Goal: Task Accomplishment & Management: Use online tool/utility

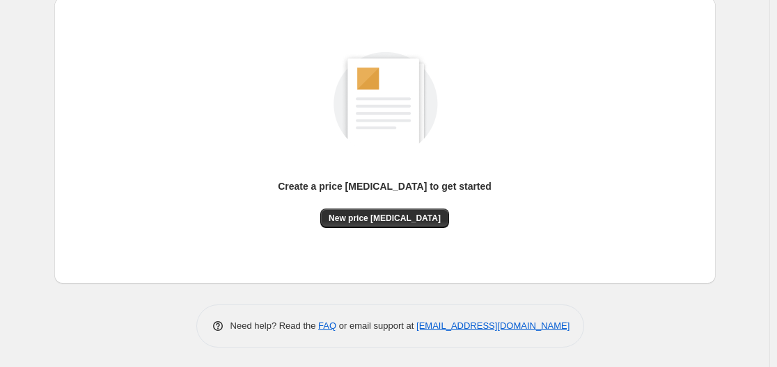
scroll to position [154, 0]
click at [372, 214] on span "New price [MEDICAL_DATA]" at bounding box center [384, 217] width 112 height 11
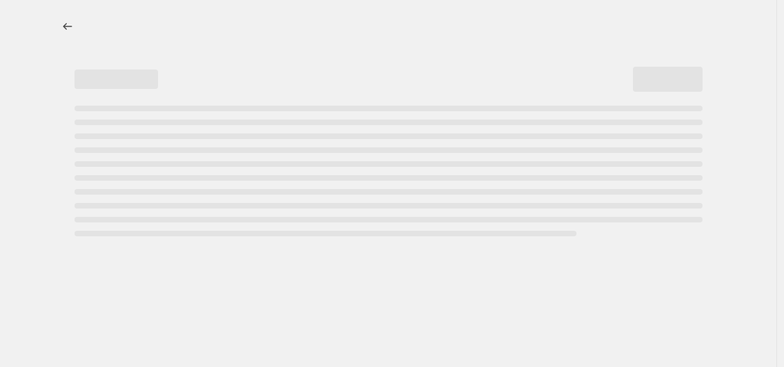
select select "percentage"
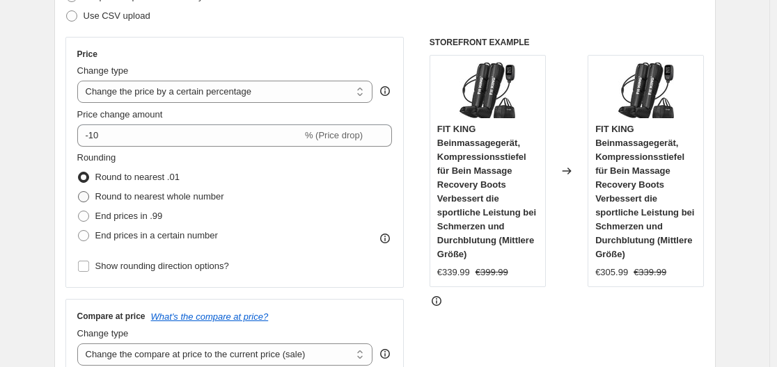
scroll to position [278, 0]
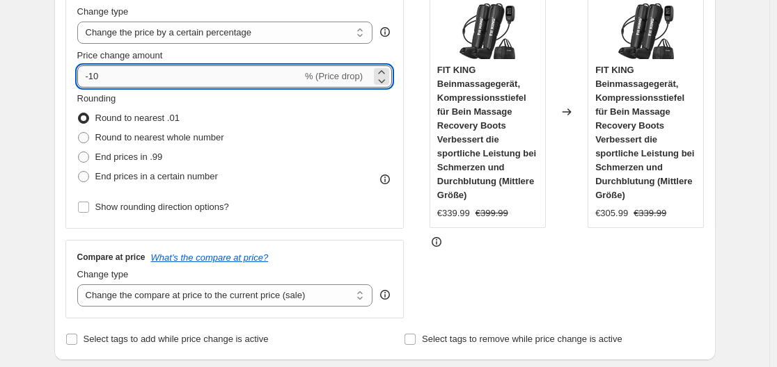
click at [177, 72] on input "-10" at bounding box center [189, 76] width 225 height 22
type input "-1"
type input "-34"
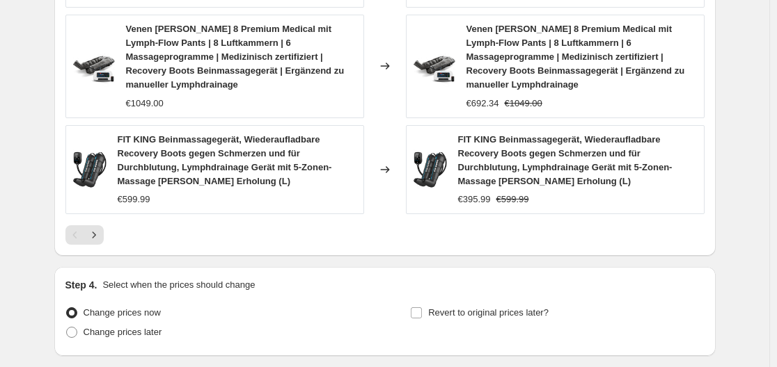
scroll to position [1186, 0]
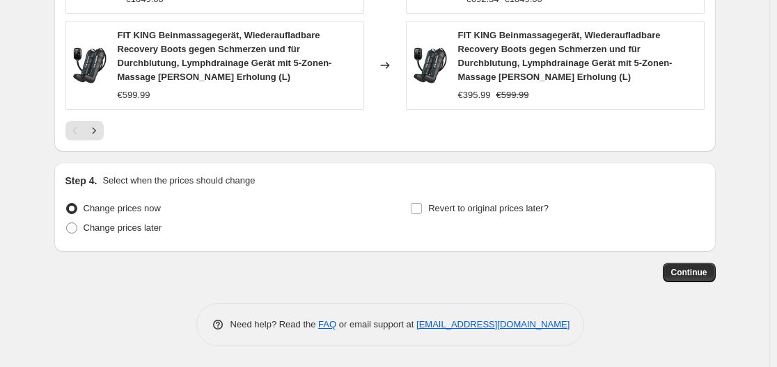
click at [702, 278] on span "Continue" at bounding box center [689, 272] width 36 height 11
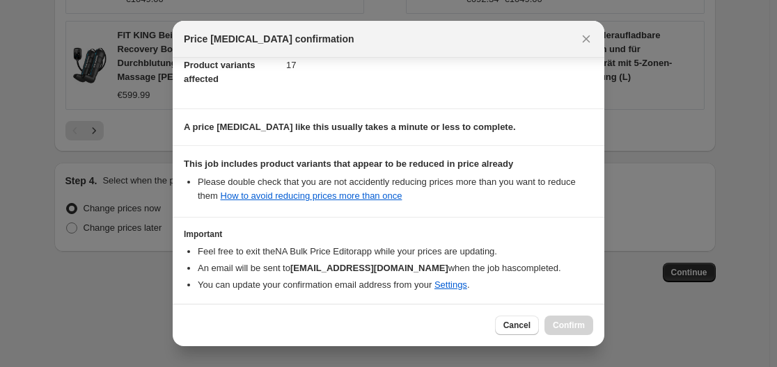
scroll to position [219, 0]
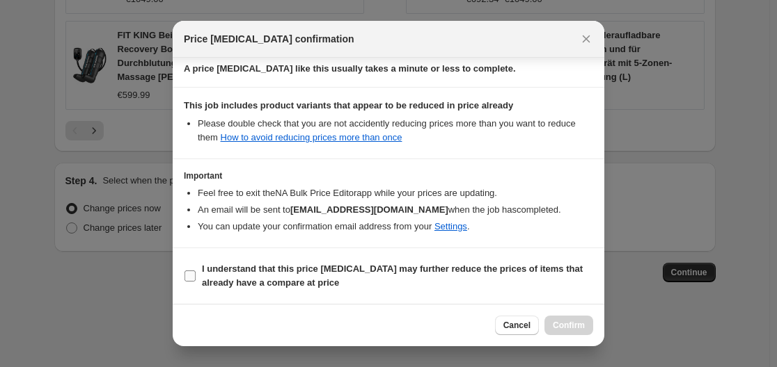
click at [194, 279] on input "I understand that this price [MEDICAL_DATA] may further reduce the prices of it…" at bounding box center [189, 276] width 11 height 11
checkbox input "true"
click at [585, 326] on button "Confirm" at bounding box center [568, 325] width 49 height 19
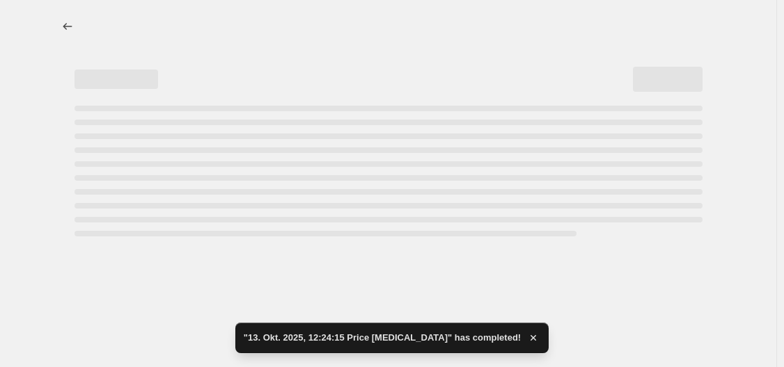
select select "percentage"
